Goal: Information Seeking & Learning: Learn about a topic

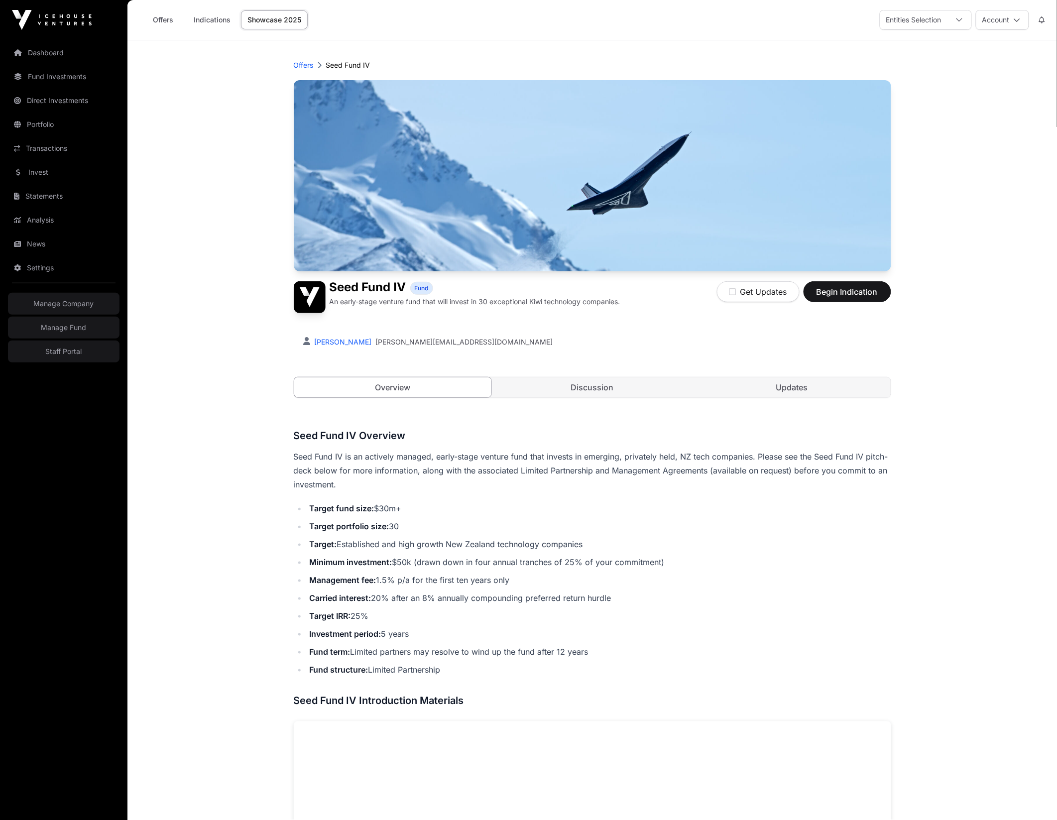
click at [234, 140] on main "Offers Seed Fund IV Seed Fund IV Fund An early-stage venture fund that will inv…" at bounding box center [593, 757] width 930 height 1435
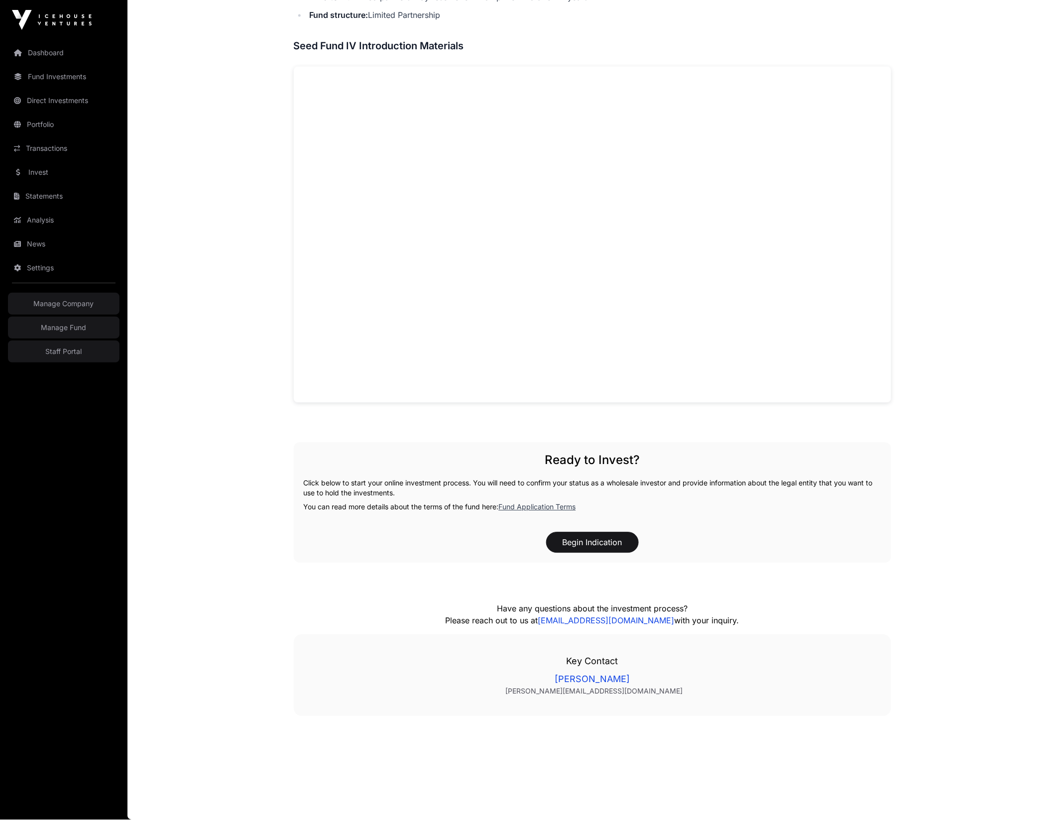
scroll to position [654, 0]
